Goal: Check status

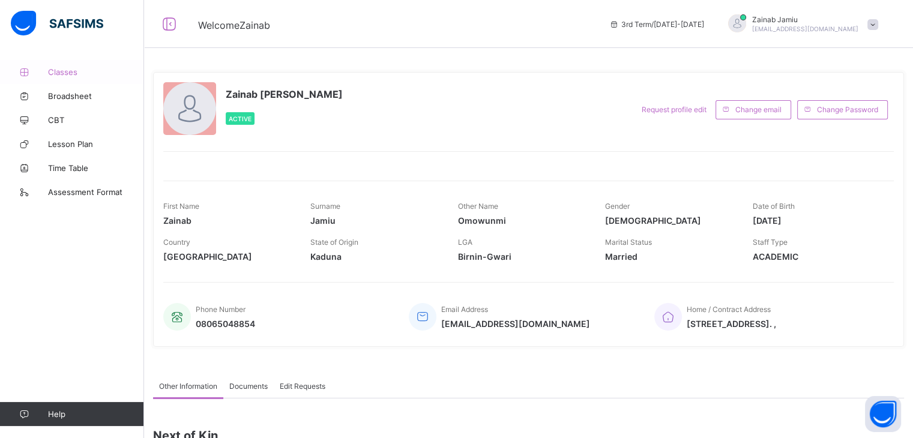
click at [72, 70] on span "Classes" at bounding box center [96, 72] width 96 height 10
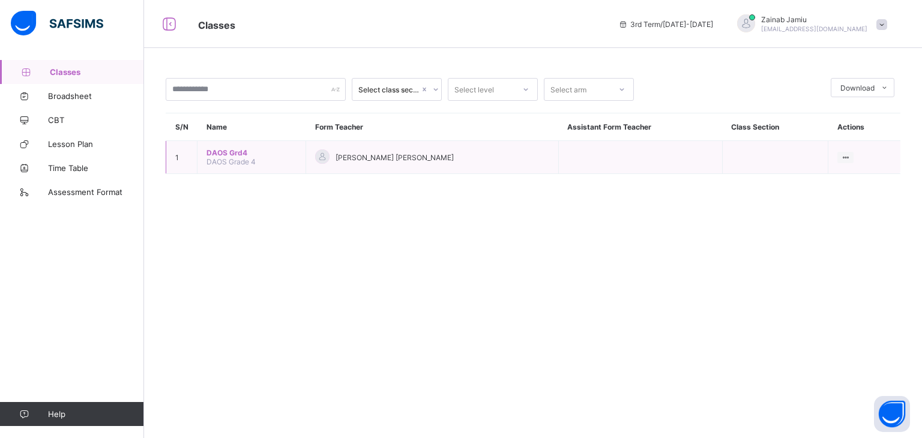
click at [231, 153] on span "DAOS Grd4" at bounding box center [251, 152] width 90 height 9
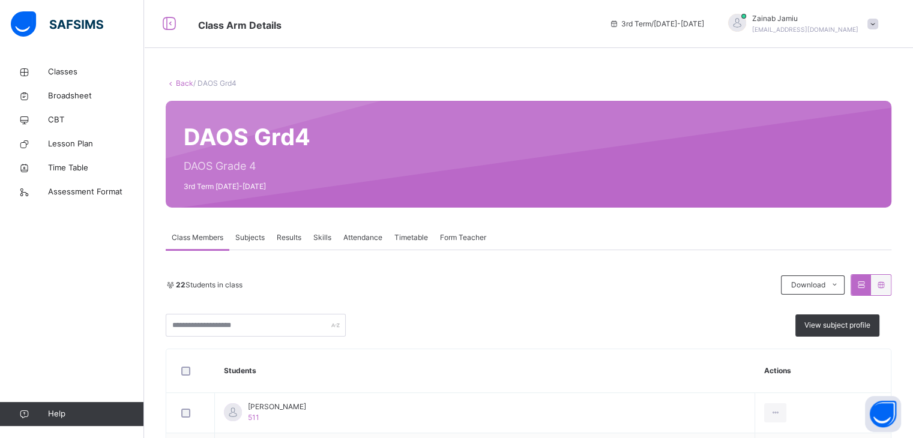
click at [288, 237] on span "Results" at bounding box center [289, 237] width 25 height 11
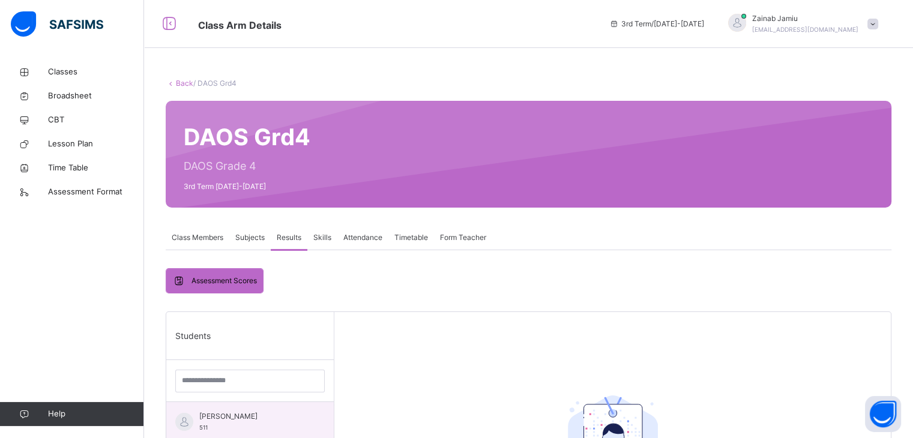
click at [302, 413] on div "Aasiyah [PERSON_NAME] 511" at bounding box center [249, 420] width 167 height 36
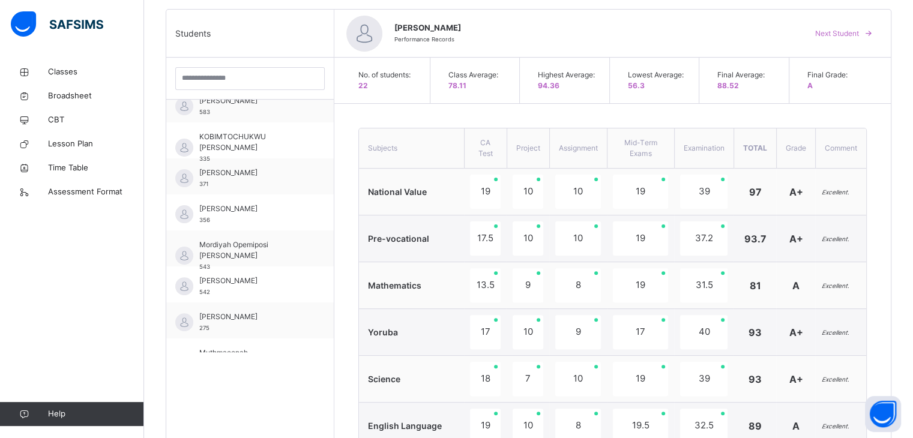
scroll to position [420, 0]
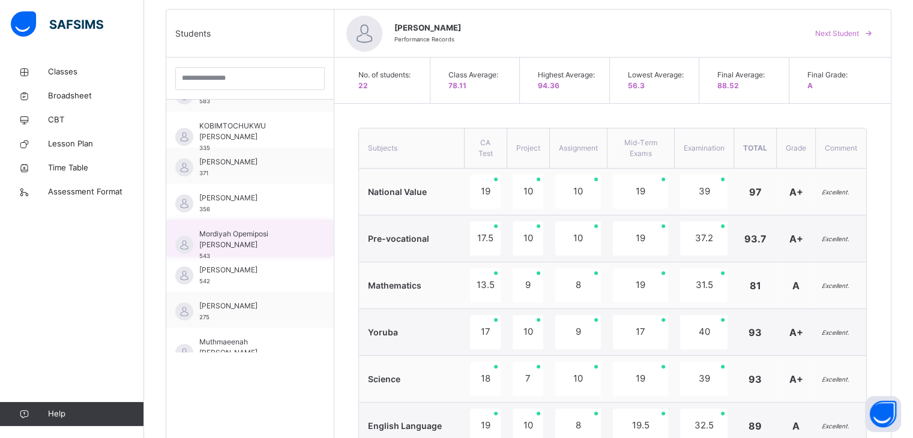
click at [283, 238] on span "Mordiyah Opemiposi [PERSON_NAME]" at bounding box center [252, 240] width 107 height 22
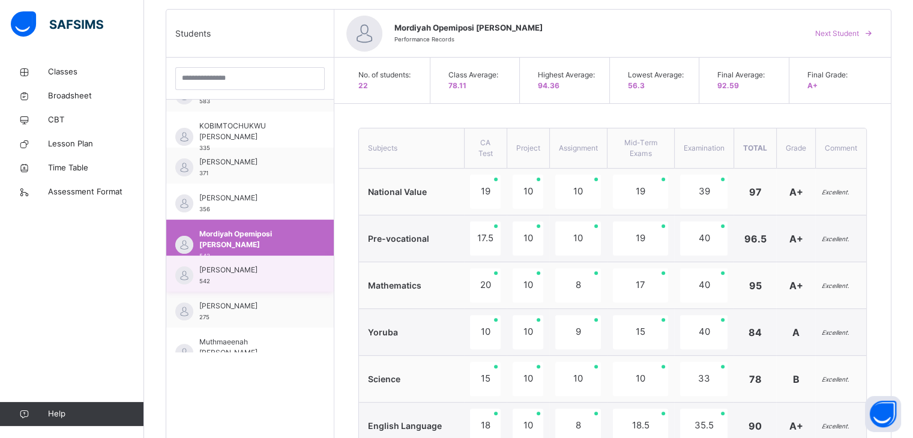
click at [269, 270] on span "[PERSON_NAME]" at bounding box center [252, 270] width 107 height 11
